Goal: Information Seeking & Learning: Learn about a topic

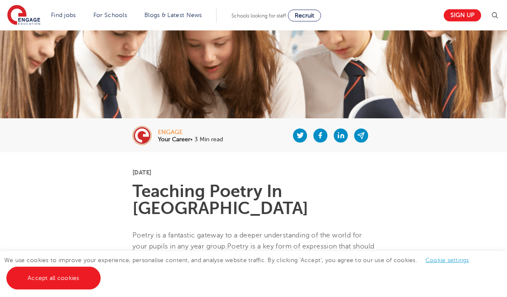
scroll to position [84, 0]
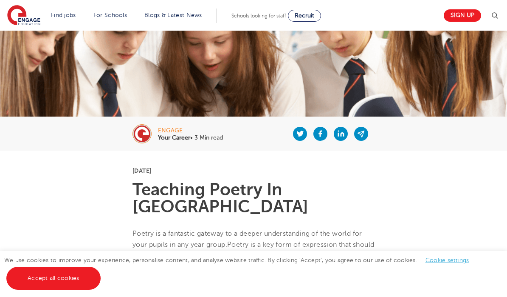
click at [65, 289] on link "Accept all cookies" at bounding box center [53, 277] width 94 height 23
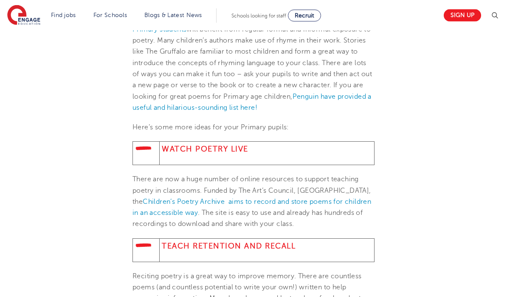
scroll to position [436, 0]
click at [243, 145] on strong "Watch Poetry Live" at bounding box center [205, 149] width 87 height 9
click at [208, 142] on td "Watch Poetry Live" at bounding box center [267, 153] width 215 height 23
click at [213, 145] on strong "Watch Poetry Live" at bounding box center [205, 149] width 87 height 9
click at [266, 173] on p "There are now a huge number of online resources to support teaching poetry in c…" at bounding box center [254, 201] width 242 height 56
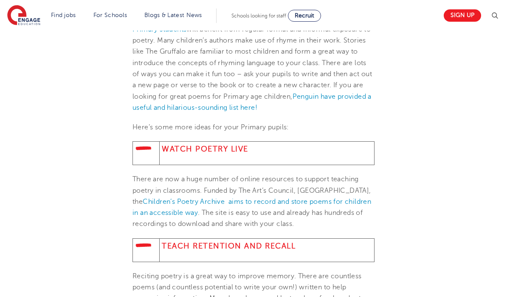
click at [146, 145] on img at bounding box center [143, 153] width 17 height 17
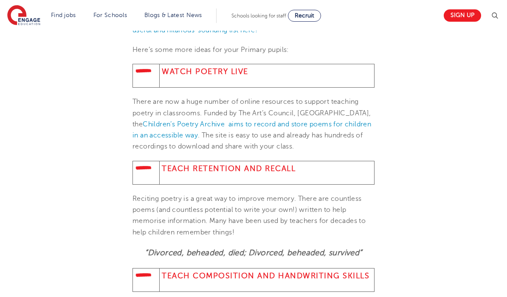
scroll to position [520, 0]
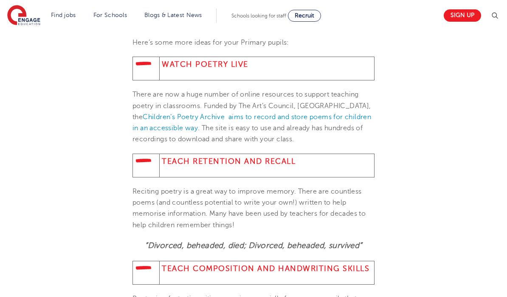
click at [252, 157] on strong "Teach Retention and Recall" at bounding box center [229, 161] width 134 height 9
click at [149, 157] on img at bounding box center [143, 165] width 17 height 17
click at [219, 142] on p "There are now a huge number of online resources to support teaching poetry in c…" at bounding box center [254, 117] width 242 height 56
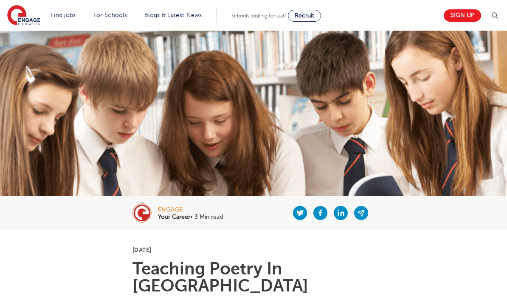
scroll to position [0, 0]
